Goal: Information Seeking & Learning: Learn about a topic

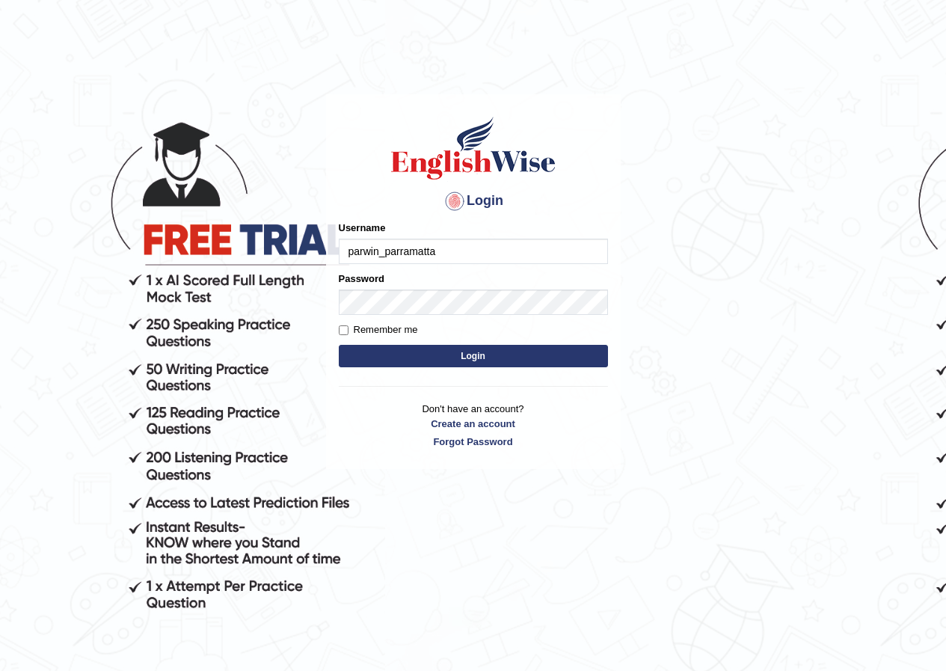
type input "parwin_parramatta"
click at [514, 356] on button "Login" at bounding box center [473, 356] width 269 height 22
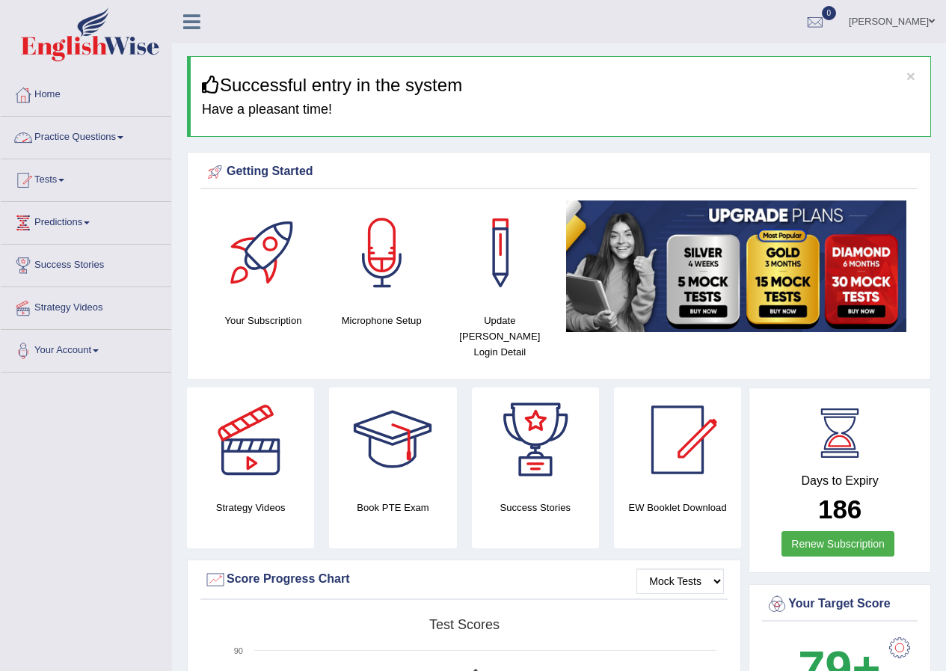
click at [121, 140] on link "Practice Questions" at bounding box center [86, 135] width 171 height 37
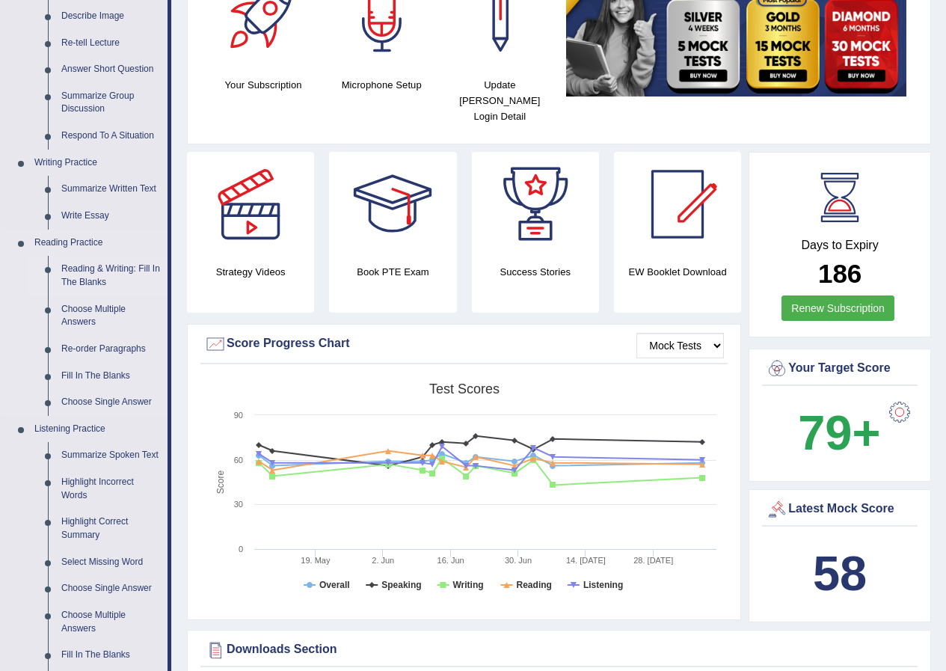
scroll to position [150, 0]
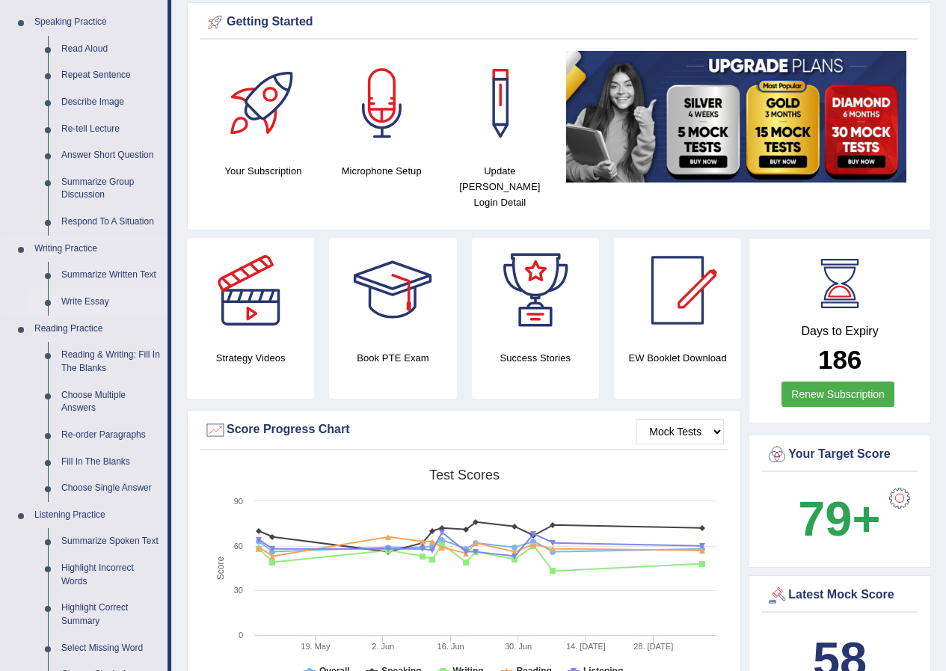
click at [90, 302] on link "Write Essay" at bounding box center [111, 302] width 113 height 27
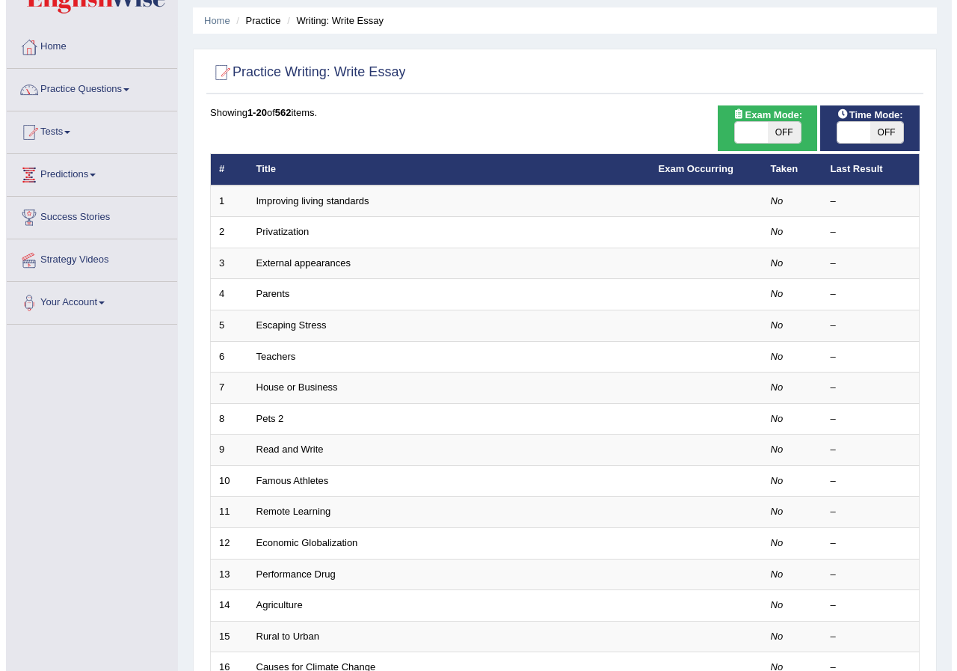
scroll to position [75, 0]
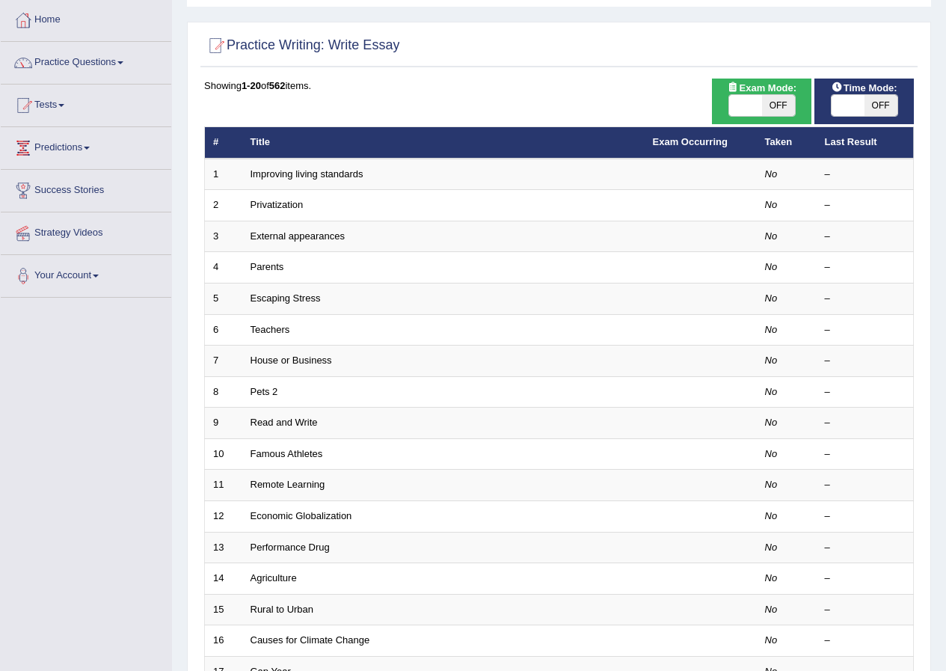
click at [774, 100] on span "OFF" at bounding box center [778, 105] width 33 height 21
checkbox input "true"
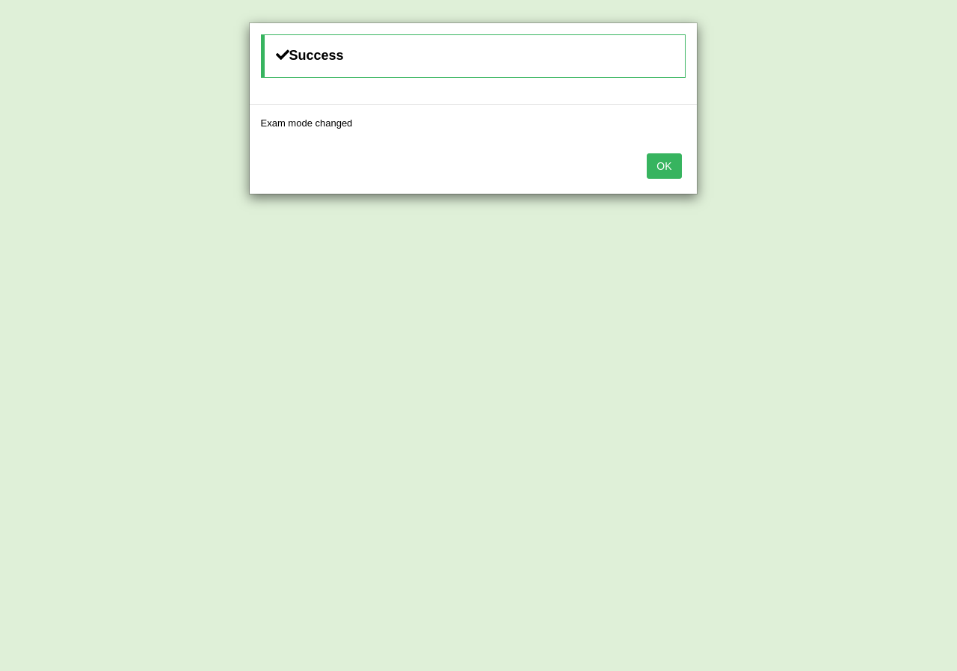
click at [665, 165] on button "OK" at bounding box center [664, 165] width 34 height 25
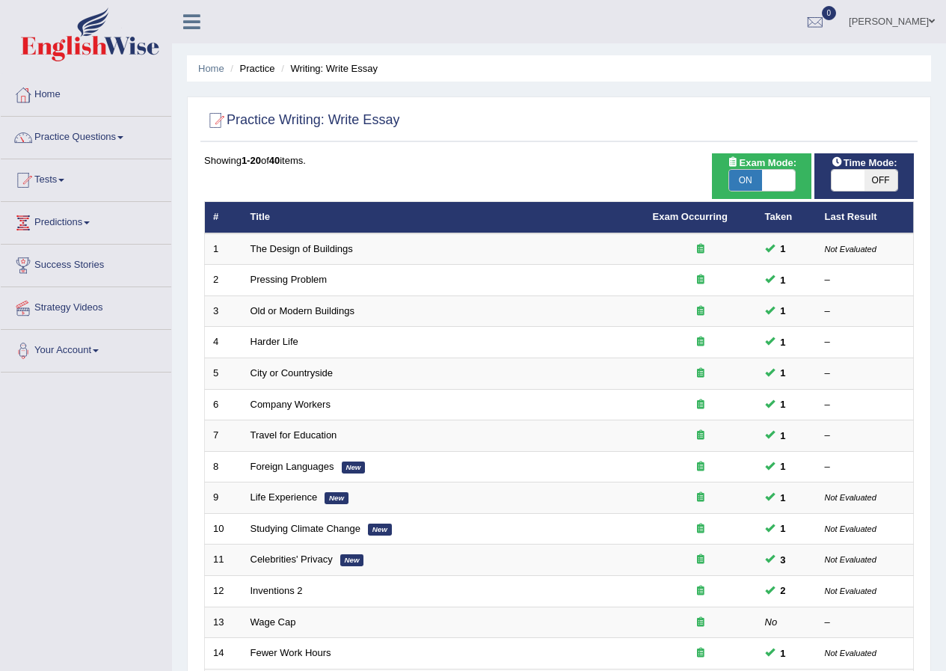
click at [875, 170] on span "OFF" at bounding box center [880, 180] width 33 height 21
drag, startPoint x: 0, startPoint y: 0, endPoint x: 875, endPoint y: 103, distance: 881.0
click at [875, 170] on span "OFF" at bounding box center [880, 180] width 33 height 21
checkbox input "true"
click at [875, 170] on span "OFF" at bounding box center [880, 180] width 33 height 21
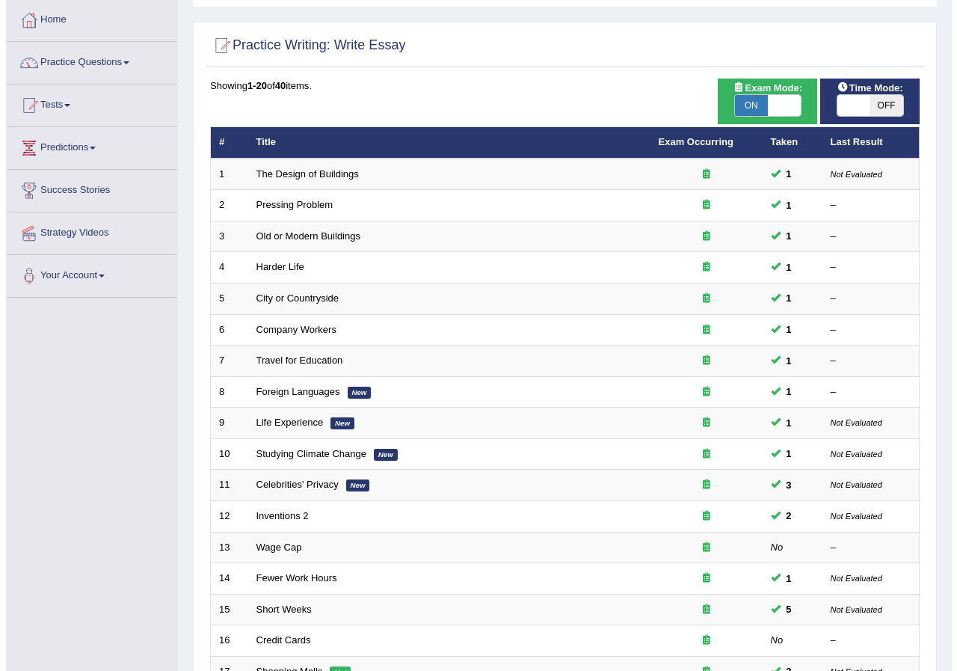
scroll to position [75, 0]
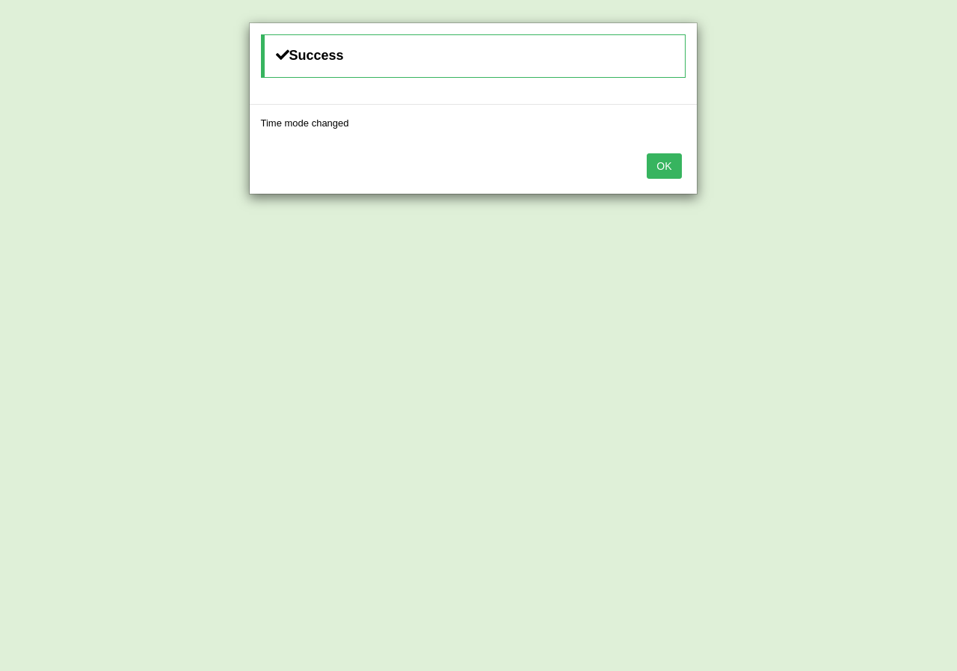
click at [660, 165] on button "OK" at bounding box center [664, 165] width 34 height 25
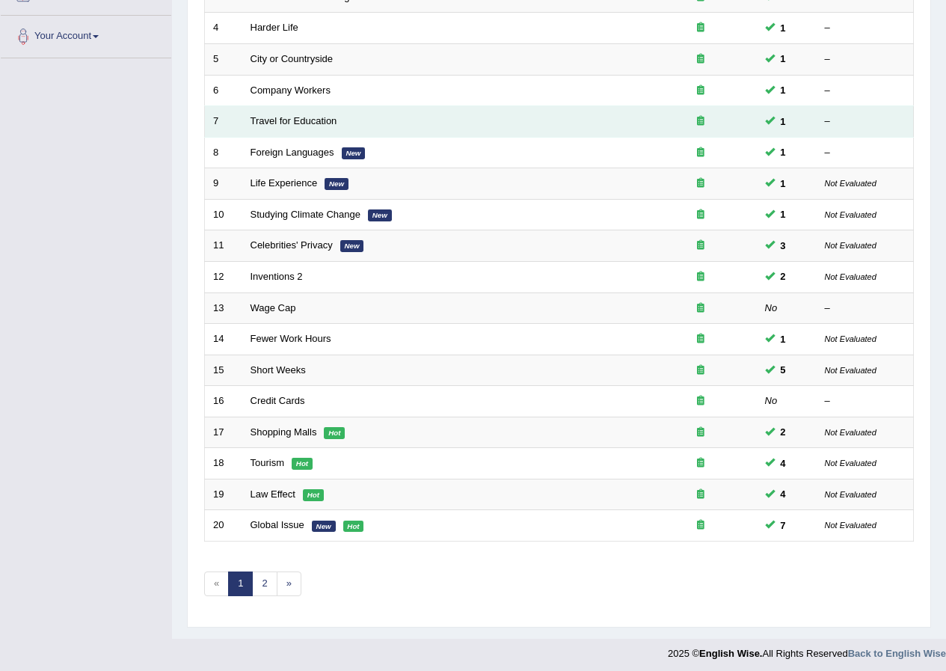
scroll to position [319, 0]
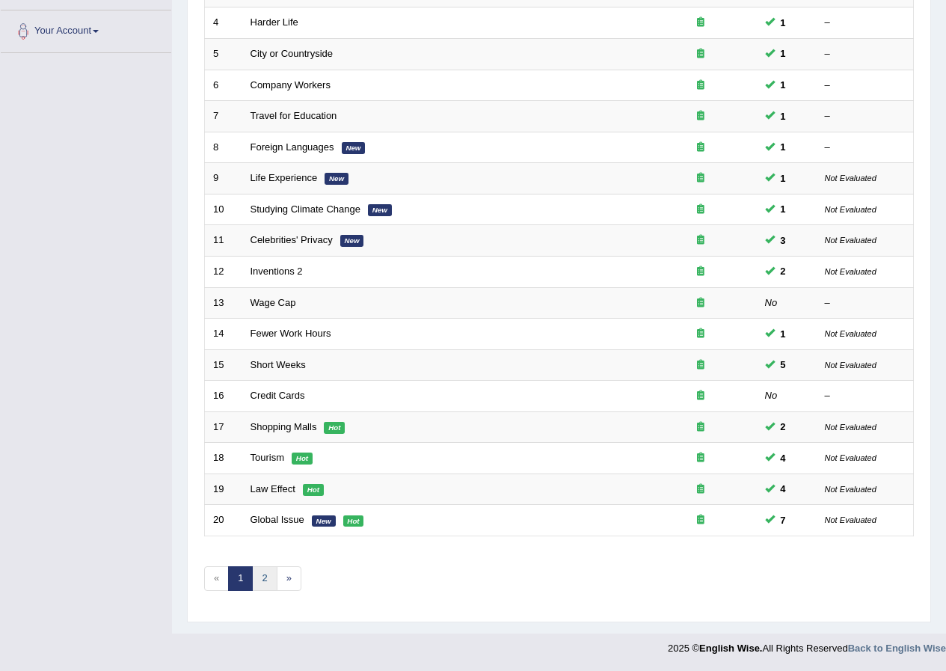
click at [271, 581] on link "2" at bounding box center [264, 578] width 25 height 25
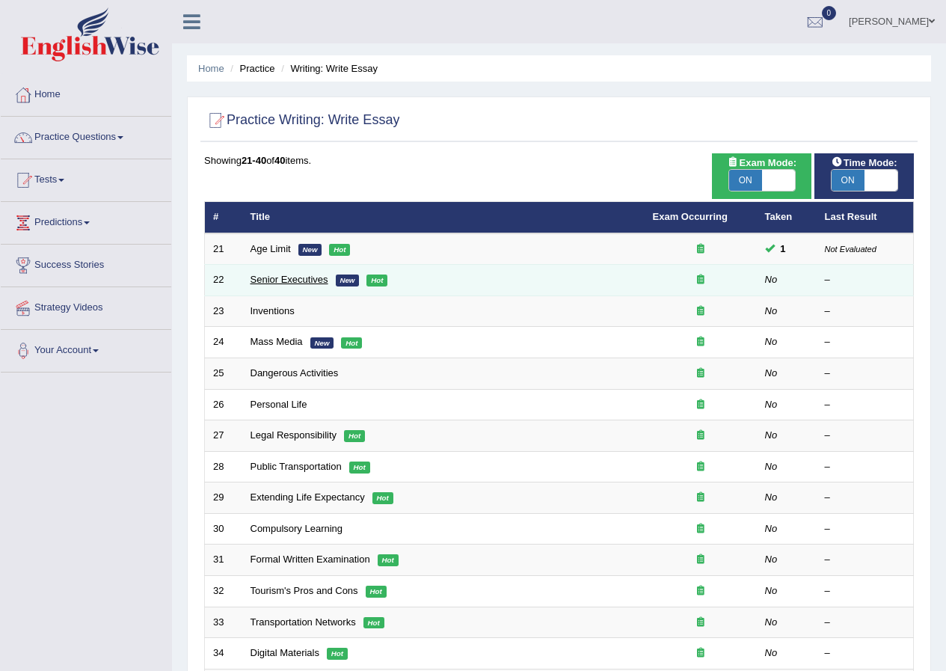
click at [283, 280] on link "Senior Executives" at bounding box center [290, 279] width 78 height 11
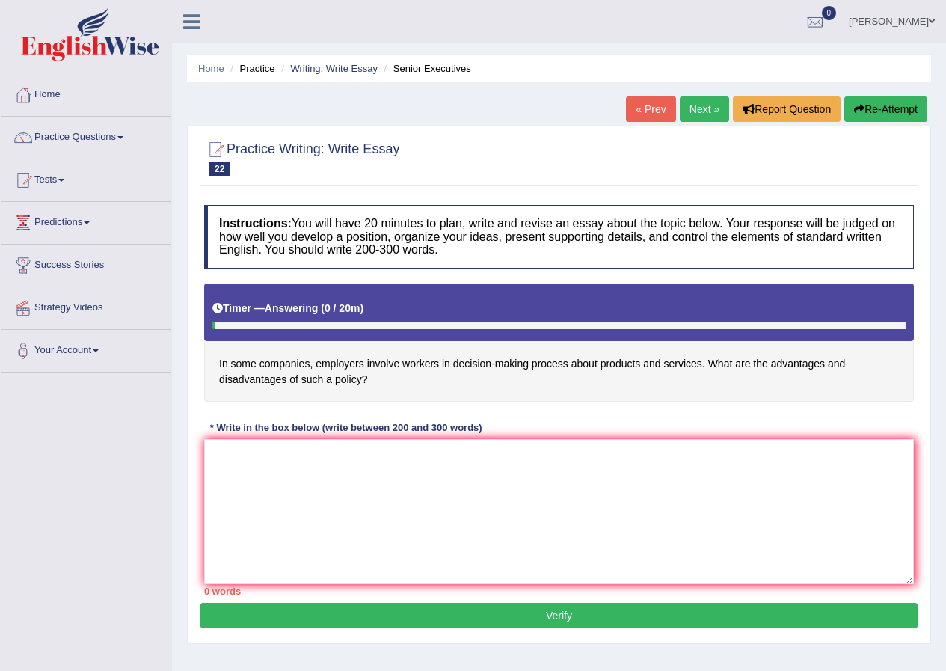
click at [886, 108] on button "Re-Attempt" at bounding box center [885, 108] width 83 height 25
click at [101, 136] on link "Practice Questions" at bounding box center [86, 135] width 171 height 37
drag, startPoint x: 101, startPoint y: 136, endPoint x: 101, endPoint y: 144, distance: 8.2
click at [101, 136] on link "Practice Questions" at bounding box center [86, 135] width 171 height 37
click at [91, 133] on link "Practice Questions" at bounding box center [86, 135] width 171 height 37
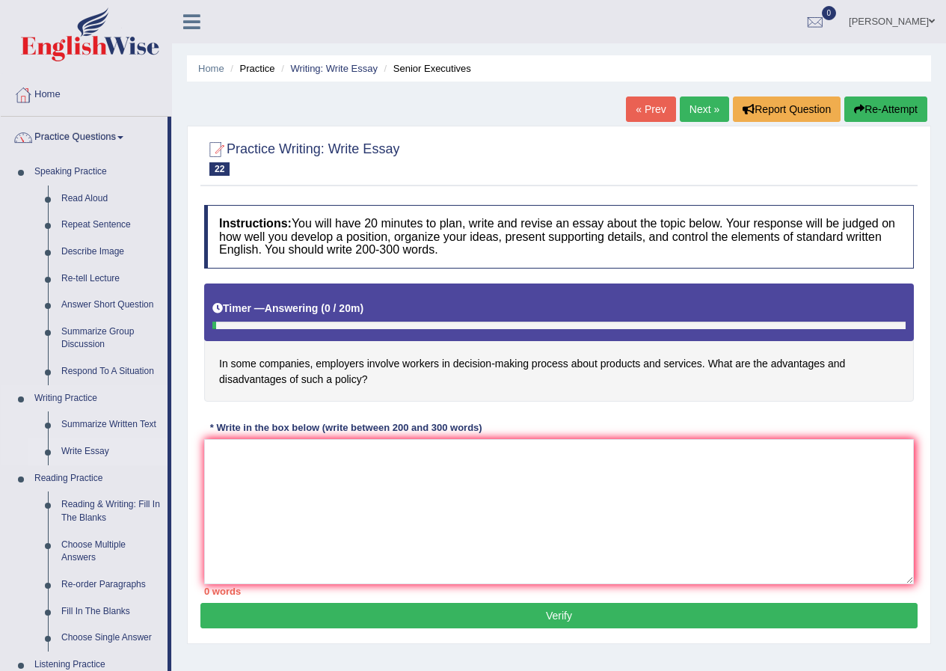
click at [90, 447] on link "Write Essay" at bounding box center [111, 451] width 113 height 27
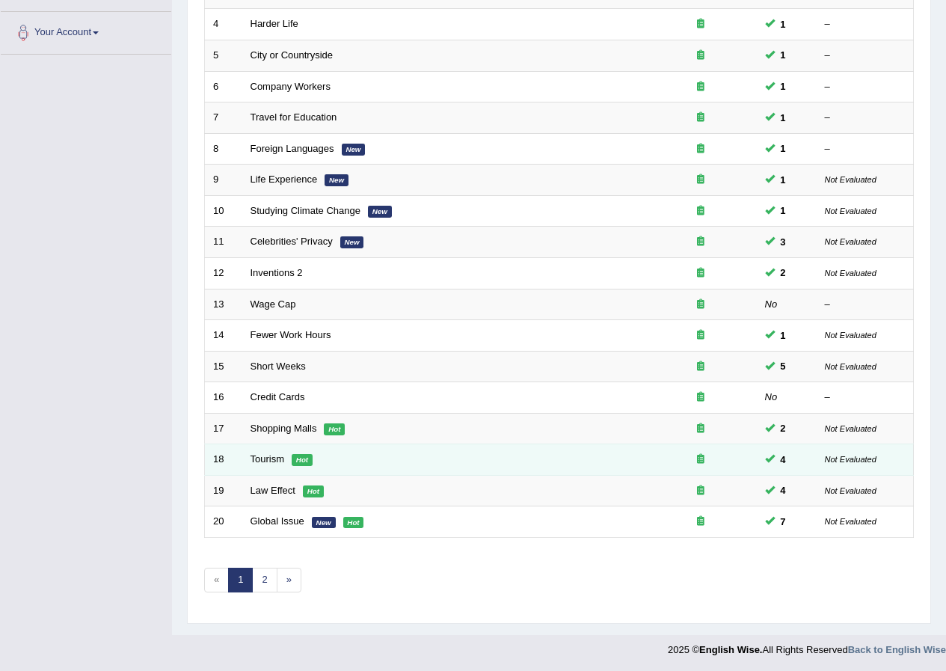
scroll to position [319, 0]
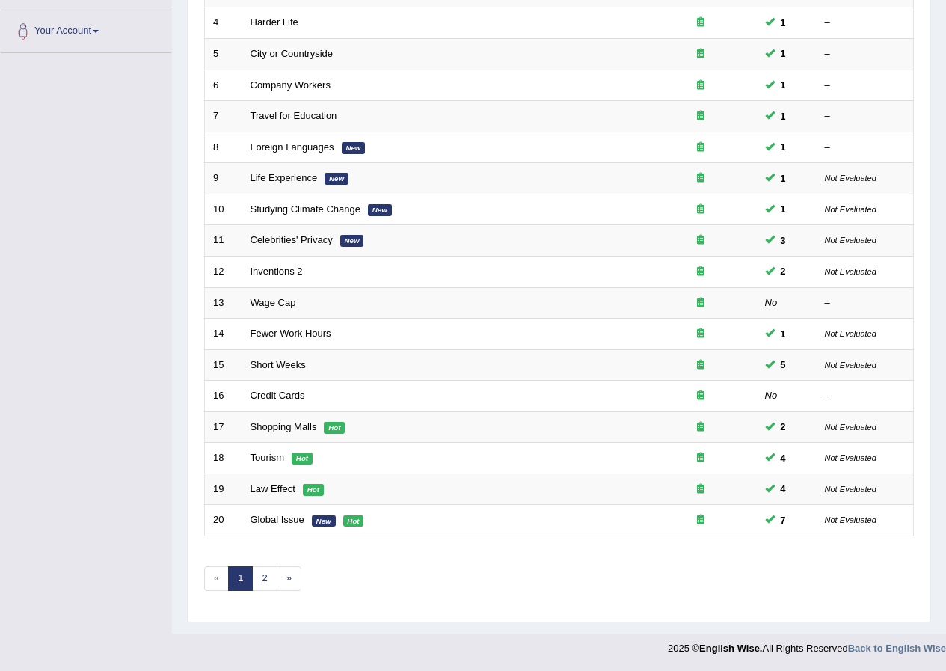
click at [264, 592] on div "Showing 1-20 of 40 items. # Title Exam Occurring Taken Last Result 1 The Design…" at bounding box center [559, 221] width 710 height 775
click at [265, 580] on link "2" at bounding box center [264, 578] width 25 height 25
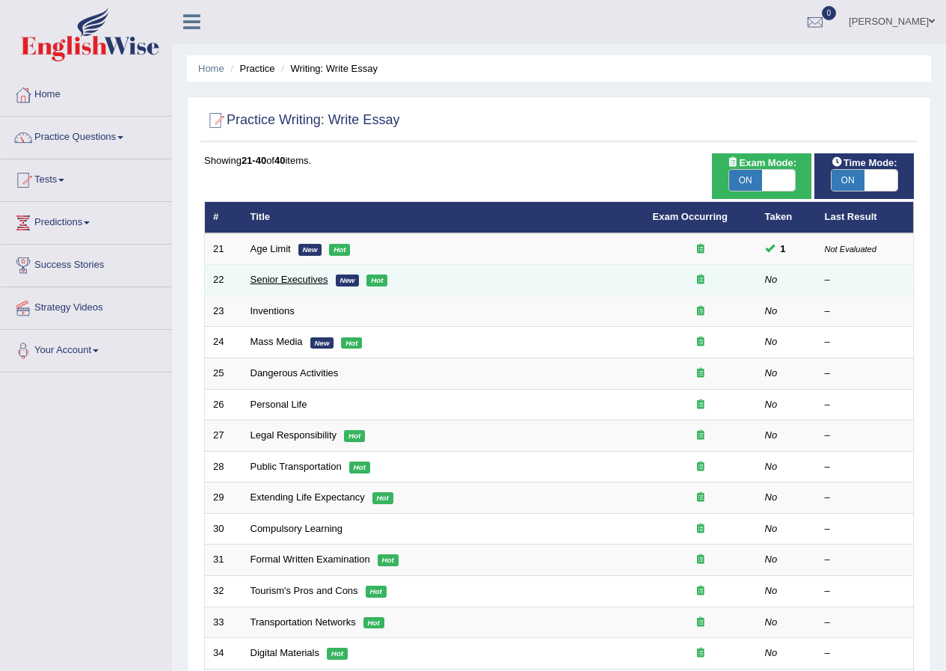
click at [307, 280] on link "Senior Executives" at bounding box center [290, 279] width 78 height 11
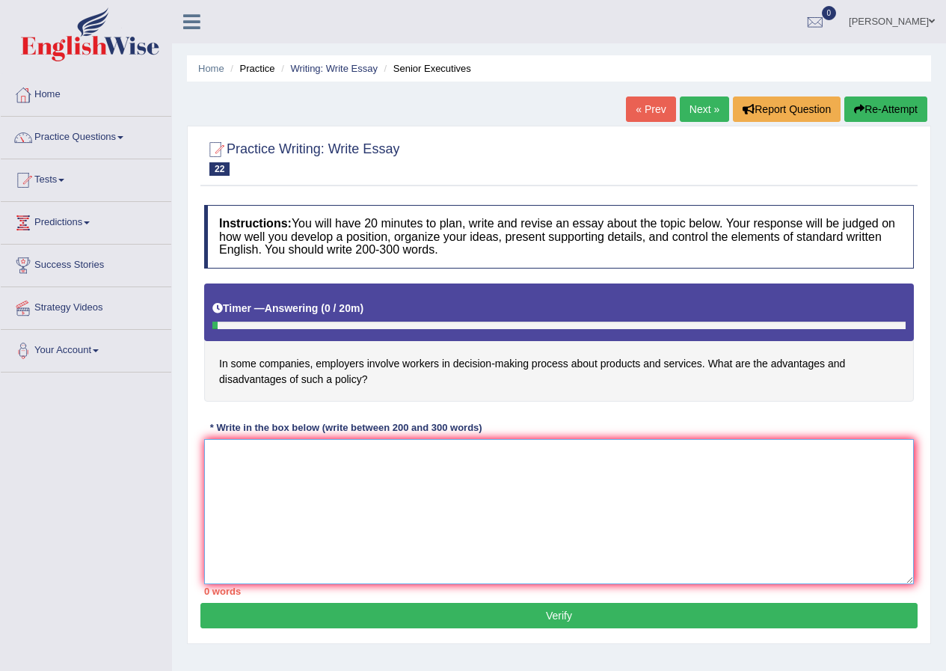
click at [478, 559] on textarea at bounding box center [559, 511] width 710 height 145
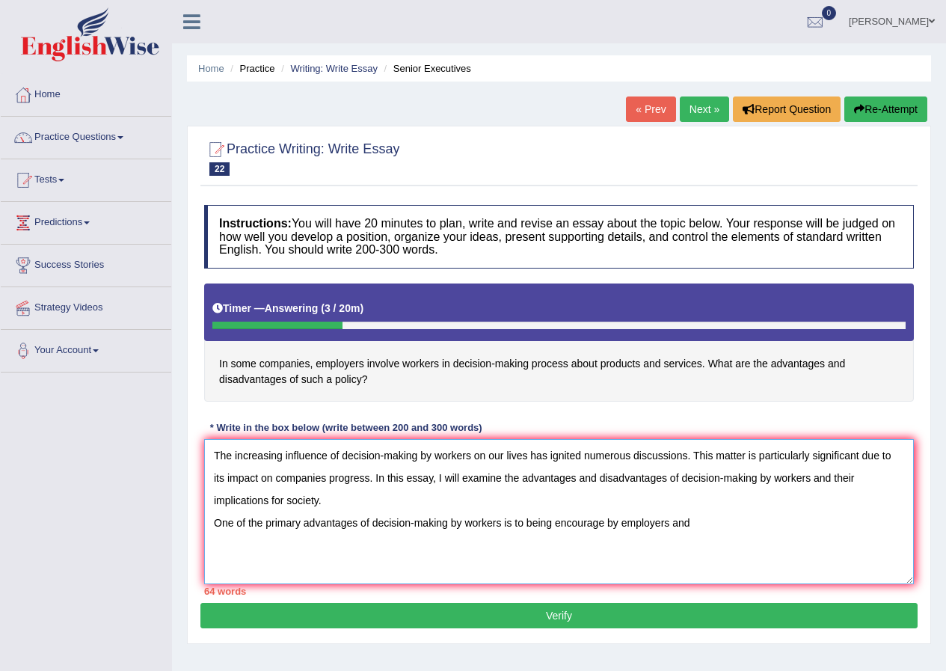
click at [605, 517] on textarea "The increasing influence of decision-making by workers on our lives has ignited…" at bounding box center [559, 511] width 710 height 145
click at [550, 520] on textarea "The increasing influence of decision-making by workers on our lives has ignited…" at bounding box center [559, 511] width 710 height 145
click at [697, 538] on textarea "The increasing influence of decision-making by workers on our lives has ignited…" at bounding box center [559, 511] width 710 height 145
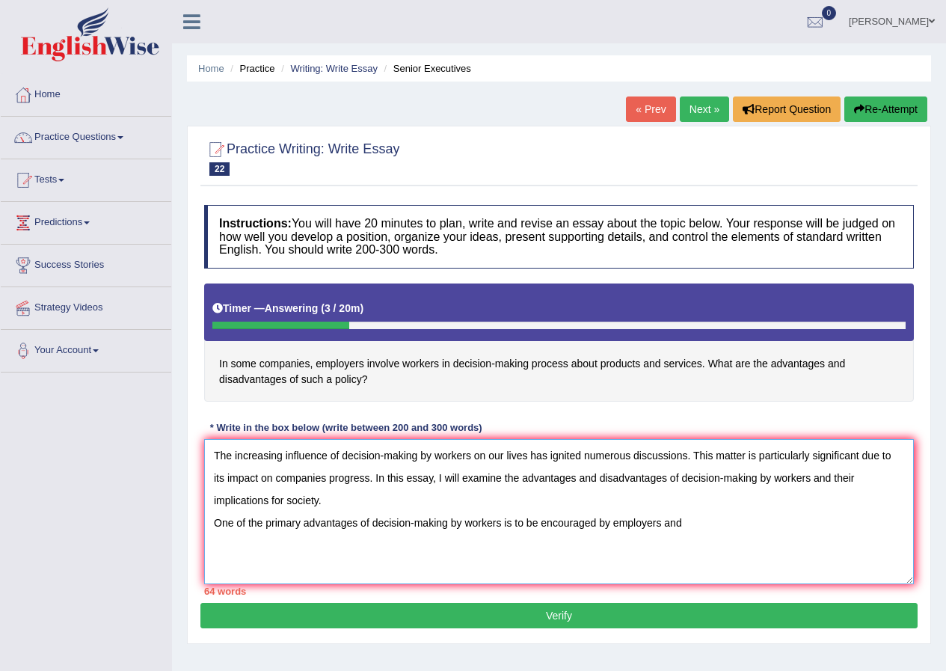
click at [698, 538] on textarea "The increasing influence of decision-making by workers on our lives has ignited…" at bounding box center [559, 511] width 710 height 145
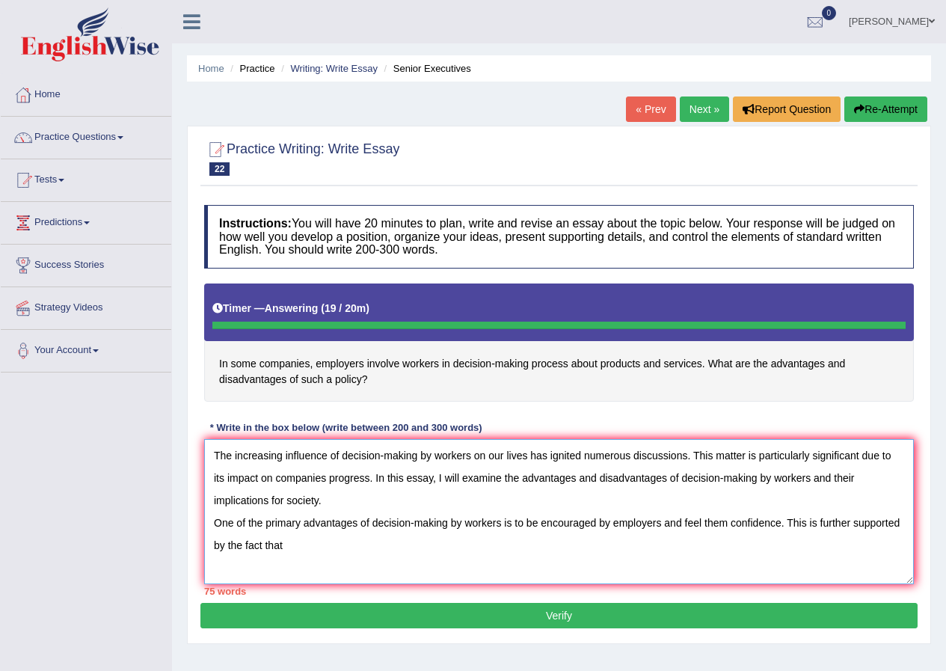
type textarea "The increasing influence of decision-making by workers on our lives has ignited…"
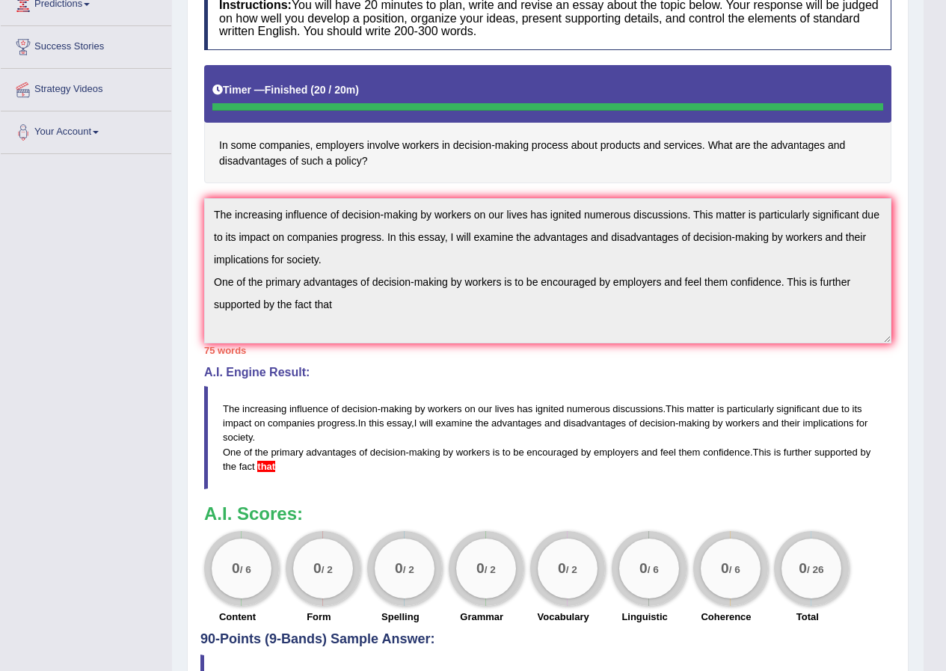
scroll to position [224, 0]
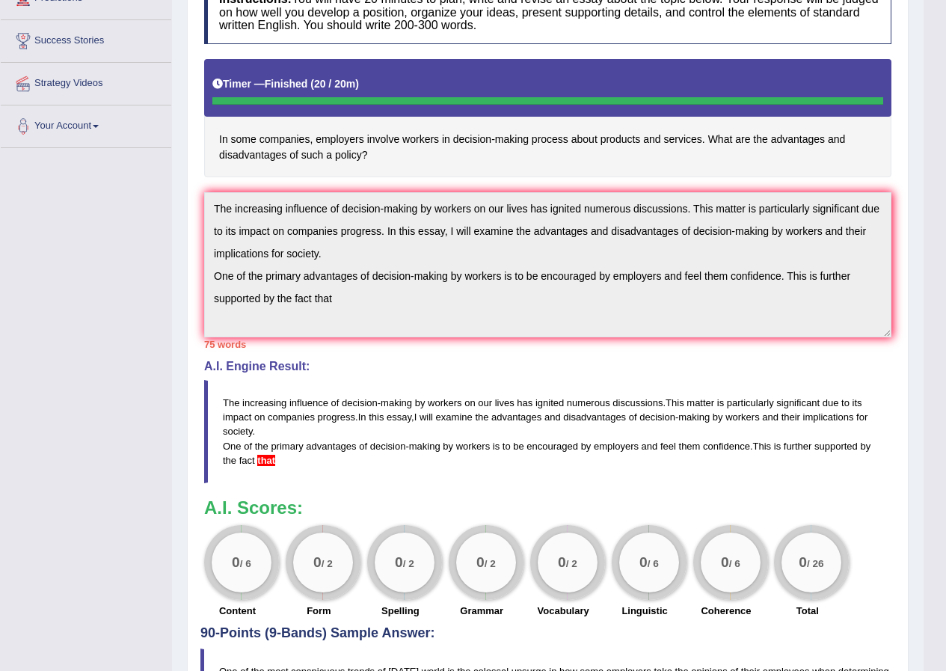
click at [286, 471] on blockquote "The increasing influence of decision - making by workers on our lives has ignit…" at bounding box center [547, 431] width 687 height 103
click at [285, 471] on blockquote "The increasing influence of decision - making by workers on our lives has ignit…" at bounding box center [547, 431] width 687 height 103
click at [282, 472] on blockquote "The increasing influence of decision - making by workers on our lives has ignit…" at bounding box center [547, 431] width 687 height 103
drag, startPoint x: 282, startPoint y: 473, endPoint x: 225, endPoint y: 414, distance: 82.0
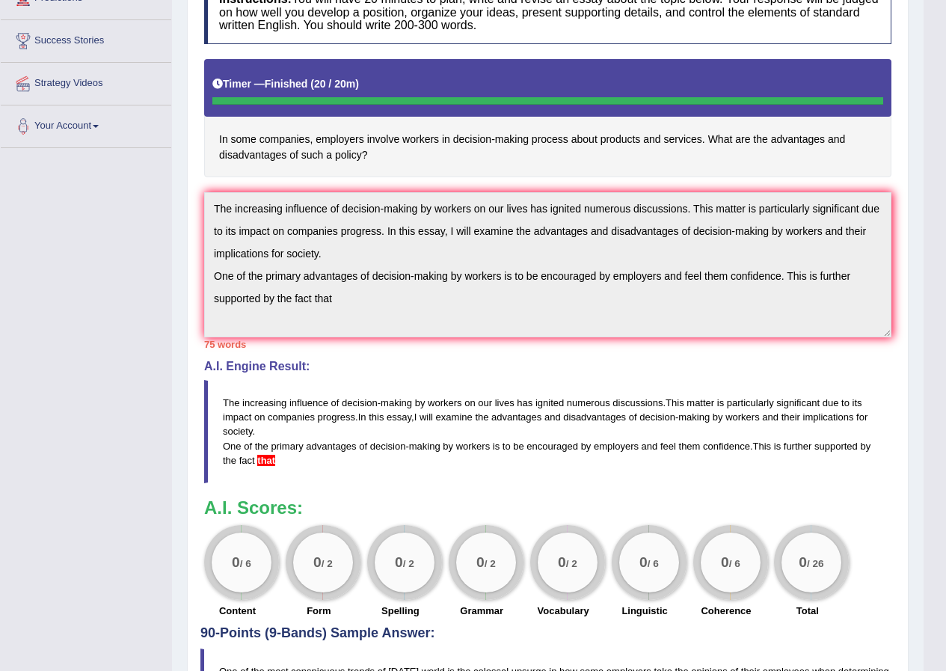
click at [226, 416] on blockquote "The increasing influence of decision - making by workers on our lives has ignit…" at bounding box center [547, 431] width 687 height 103
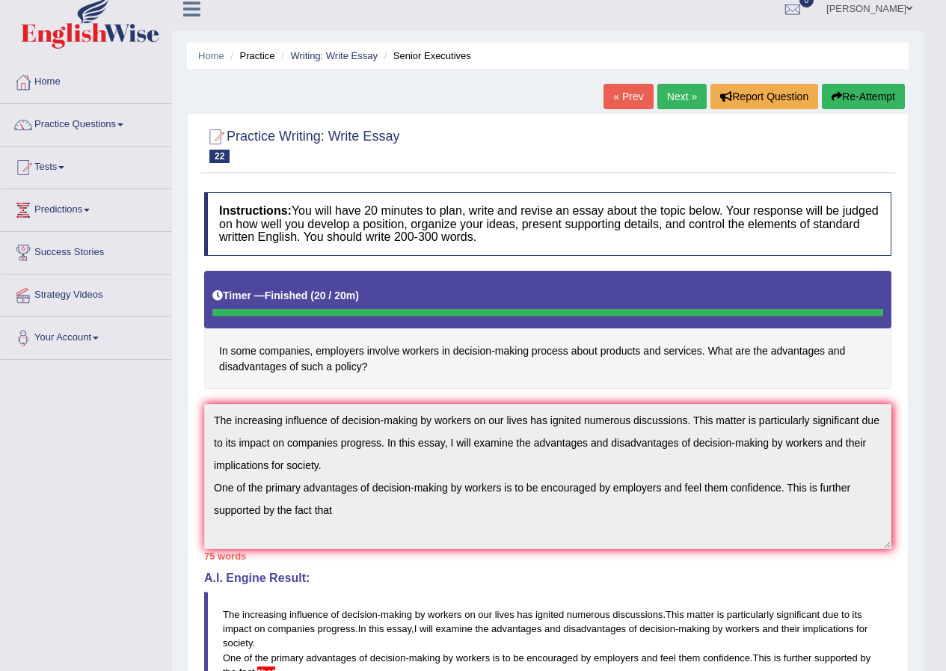
scroll to position [0, 0]
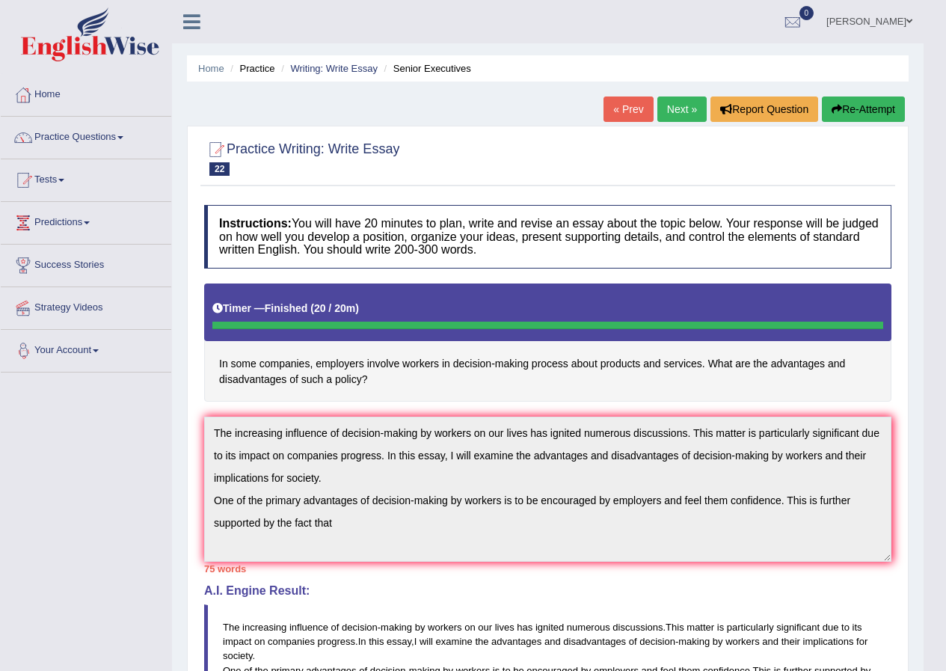
click at [138, 364] on div "Toggle navigation Home Practice Questions Speaking Practice Read Aloud Repeat S…" at bounding box center [462, 640] width 924 height 1280
click at [911, 426] on div "Home Practice Writing: Write Essay Senior Executives « Prev Next » Report Quest…" at bounding box center [548, 625] width 752 height 1250
click at [133, 367] on div "Toggle navigation Home Practice Questions Speaking Practice Read Aloud Repeat S…" at bounding box center [462, 640] width 924 height 1280
click at [885, 115] on button "Re-Attempt" at bounding box center [863, 108] width 83 height 25
click at [885, 116] on button "Re-Attempt" at bounding box center [863, 108] width 83 height 25
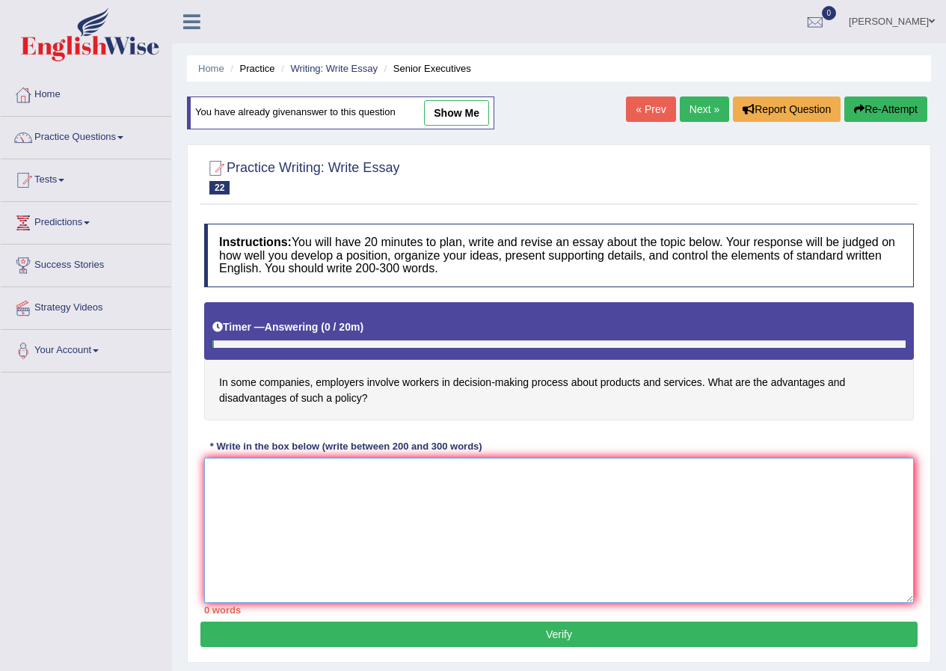
click at [323, 513] on textarea at bounding box center [559, 530] width 710 height 145
paste textarea "The increasing influence of decision-making by workers on our lives has ignited…"
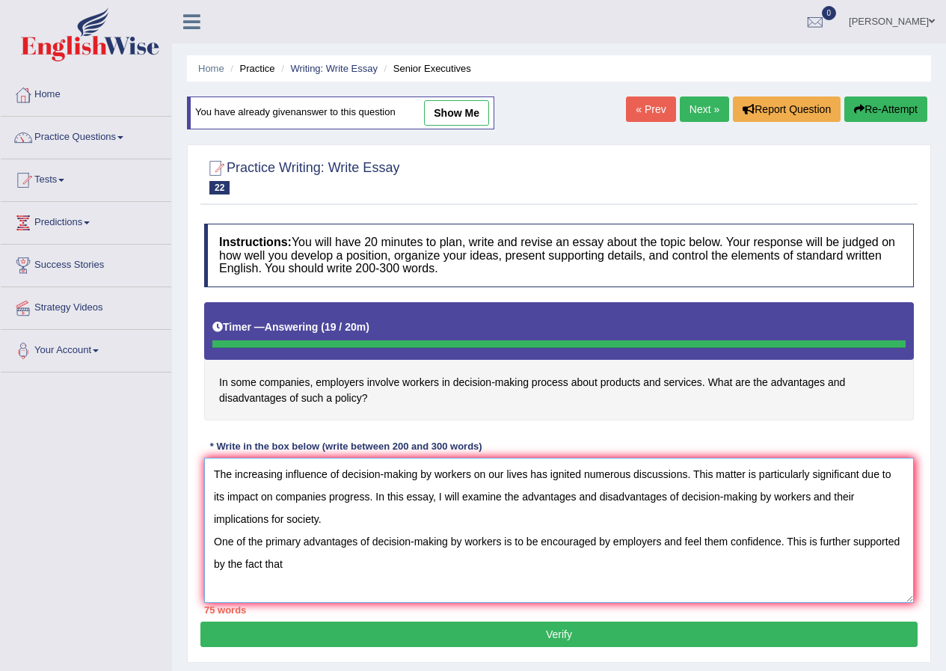
type textarea "The increasing influence of decision-making by workers on our lives has ignited…"
